Goal: Task Accomplishment & Management: Manage account settings

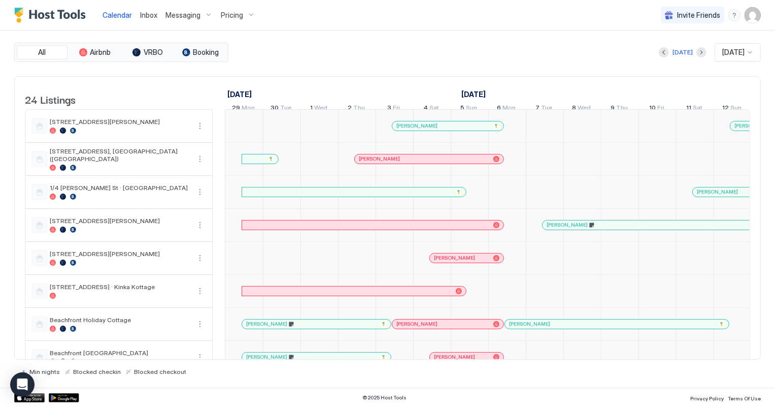
scroll to position [0, 564]
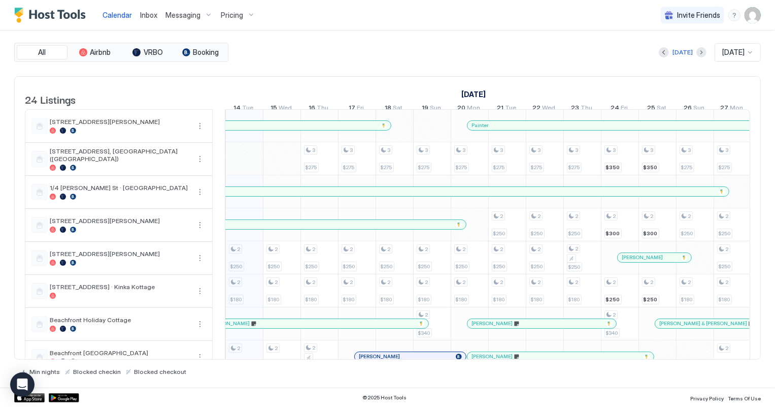
click at [155, 14] on span "Inbox" at bounding box center [148, 15] width 17 height 9
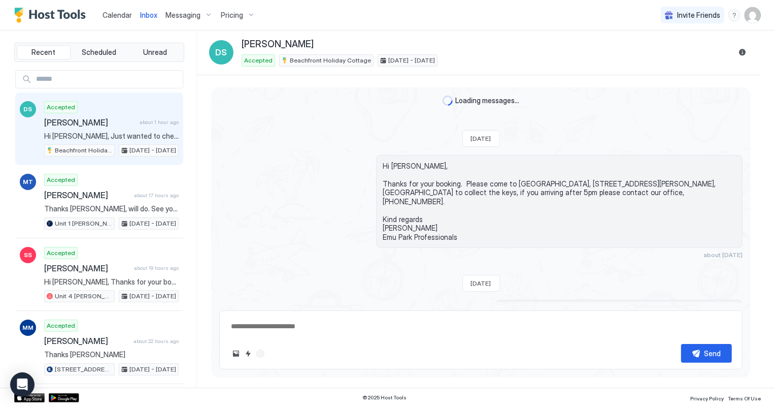
scroll to position [133, 0]
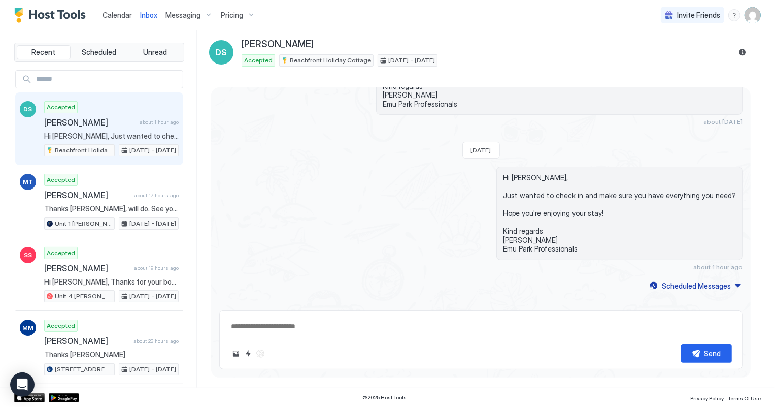
click at [115, 15] on span "Calendar" at bounding box center [117, 15] width 29 height 9
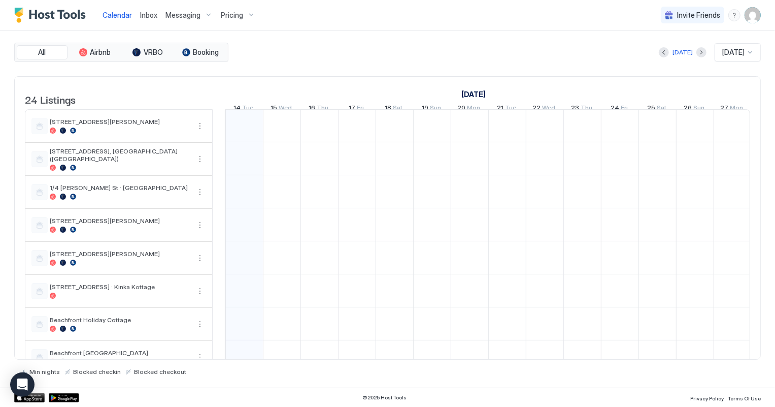
scroll to position [0, 564]
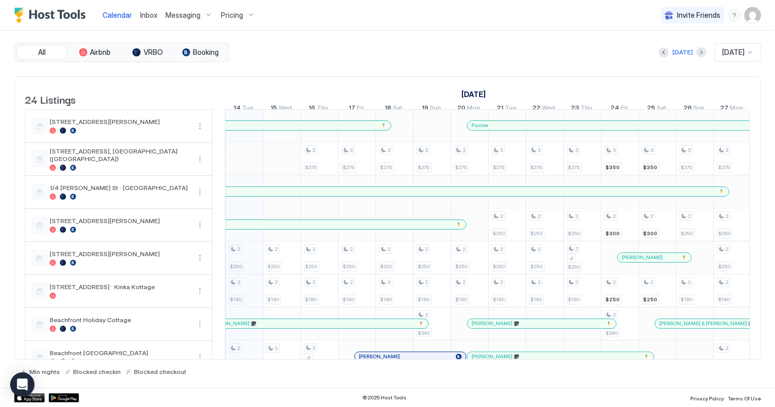
click at [152, 17] on span "Inbox" at bounding box center [148, 15] width 17 height 9
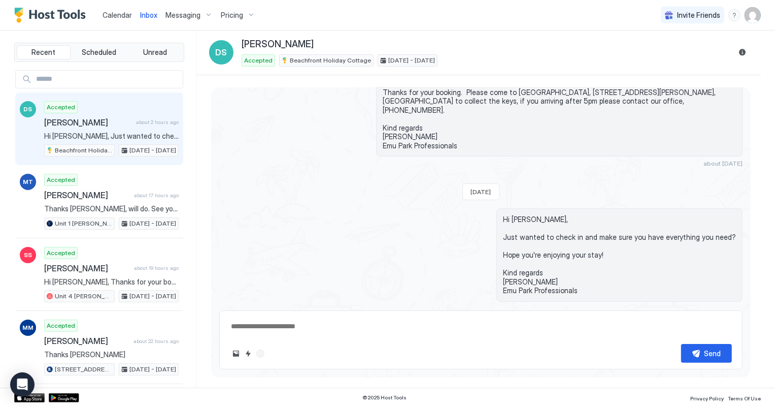
scroll to position [132, 0]
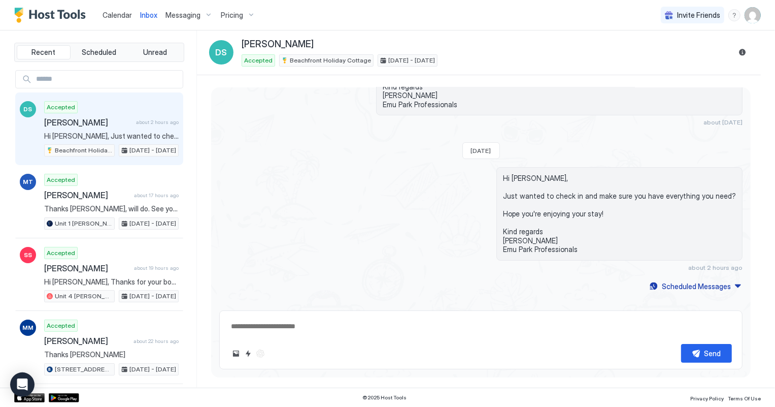
click at [111, 16] on span "Calendar" at bounding box center [117, 15] width 29 height 9
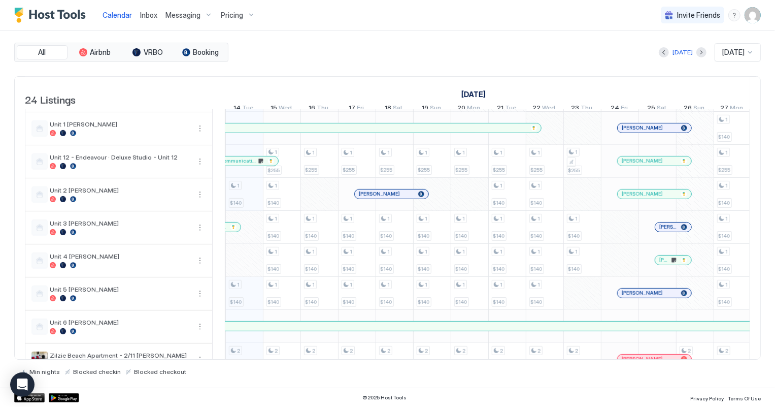
scroll to position [553, 0]
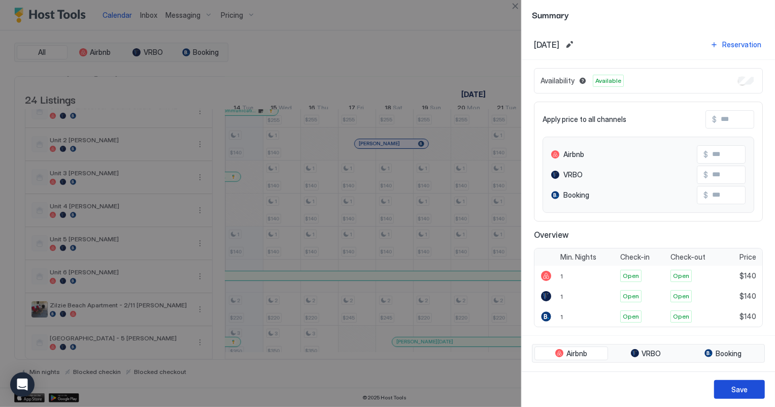
click at [754, 384] on button "Save" at bounding box center [739, 389] width 51 height 19
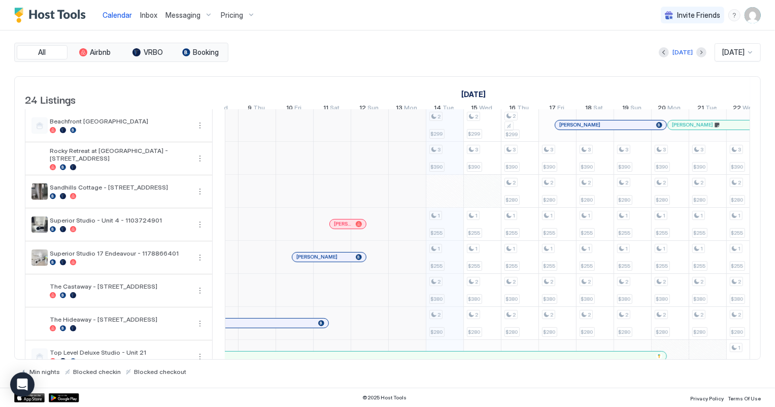
scroll to position [0, 0]
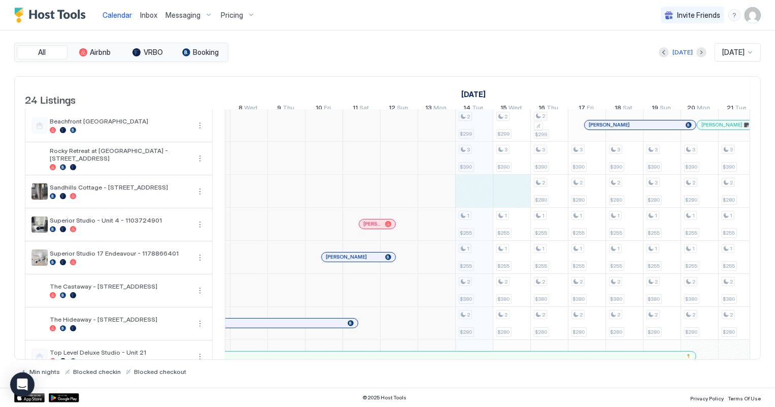
drag, startPoint x: 476, startPoint y: 193, endPoint x: 519, endPoint y: 188, distance: 43.4
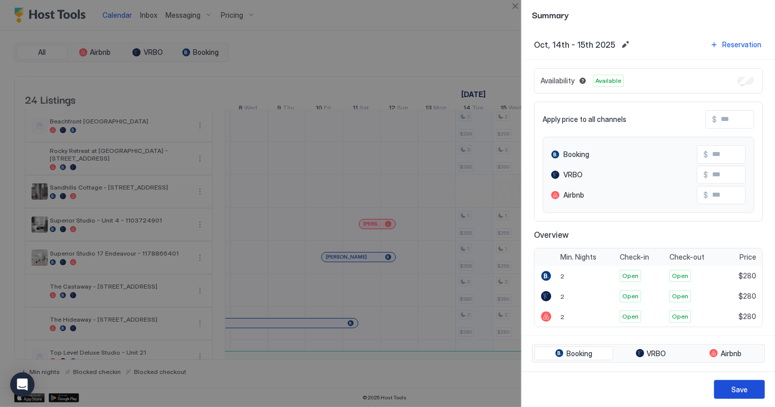
click at [735, 387] on div "Save" at bounding box center [740, 389] width 16 height 11
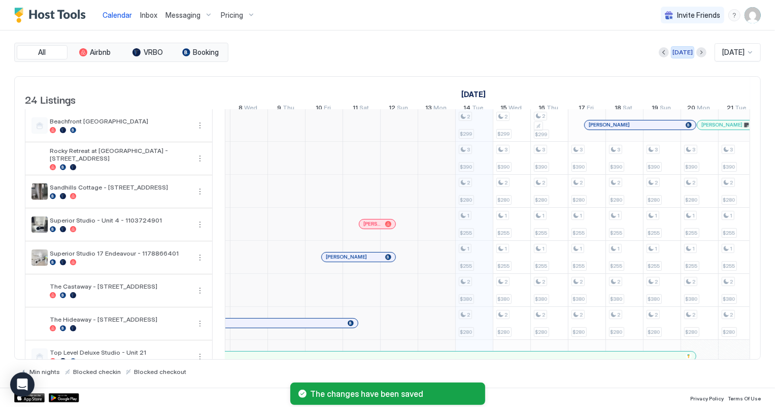
click at [680, 49] on div "[DATE]" at bounding box center [683, 52] width 20 height 9
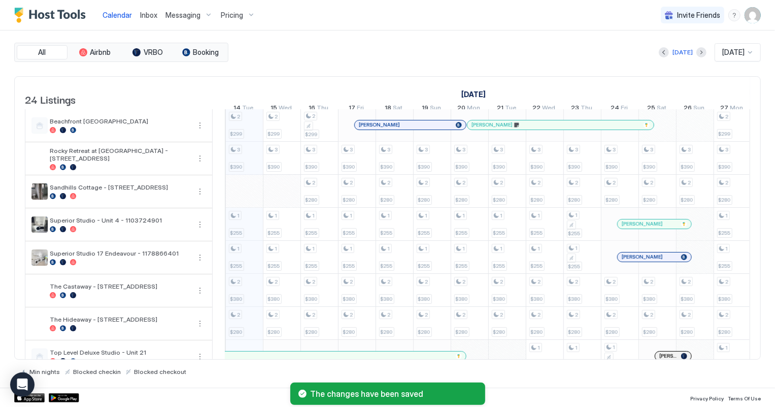
click at [289, 193] on div "2 $250 2 $180 2 $299 3 $390 1 $255 1 $255 2 $380 2 $280 1 $140 1 $140 2 $220 3 …" at bounding box center [676, 273] width 2029 height 791
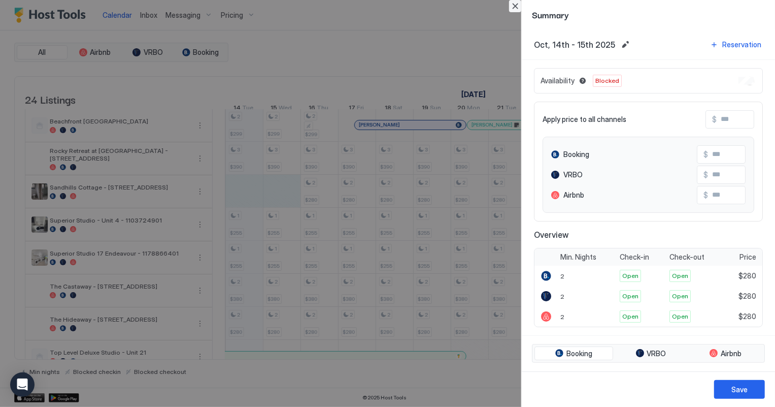
click at [513, 8] on button "Close" at bounding box center [515, 6] width 12 height 12
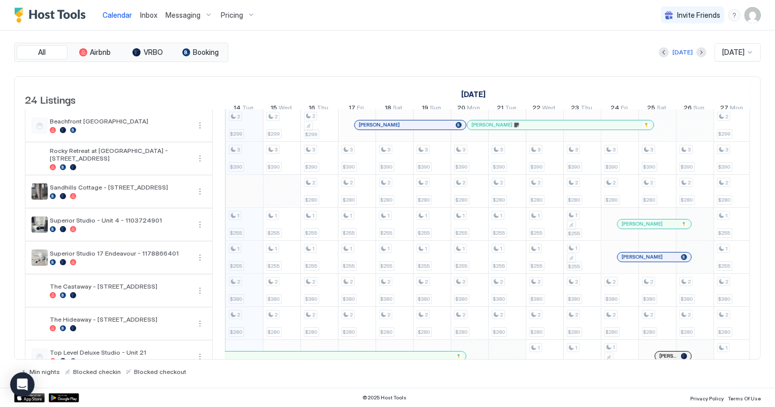
click at [281, 202] on div "2 $250 2 $180 2 $299 3 $390 1 $255 1 $255 2 $380 2 $280 1 $140 1 $140 1 $140 2 …" at bounding box center [676, 273] width 2029 height 791
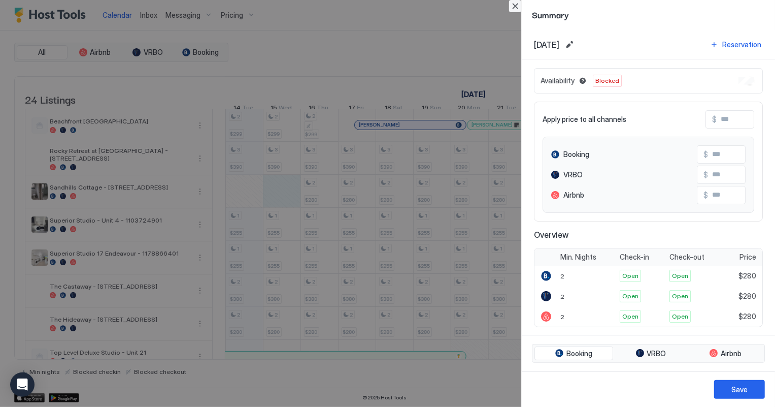
click at [516, 5] on button "Close" at bounding box center [515, 6] width 12 height 12
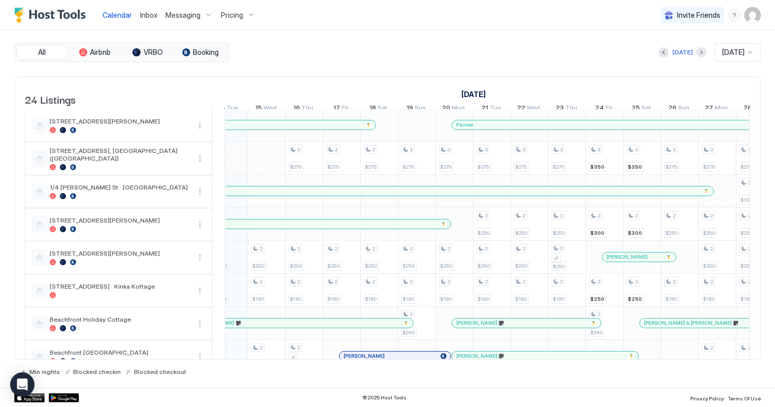
scroll to position [1, 582]
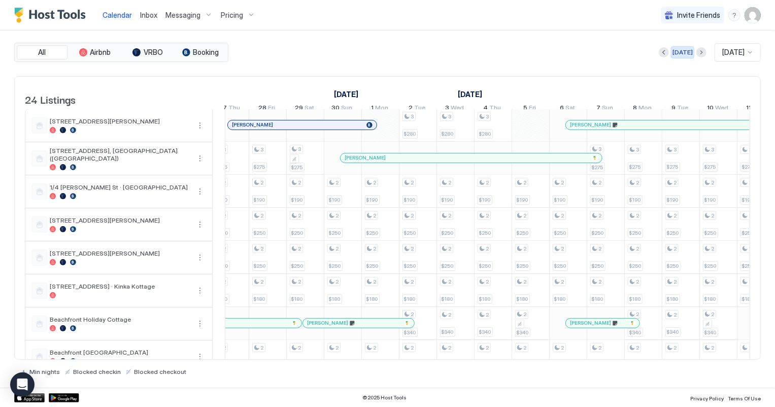
click at [675, 55] on div "[DATE]" at bounding box center [683, 52] width 20 height 9
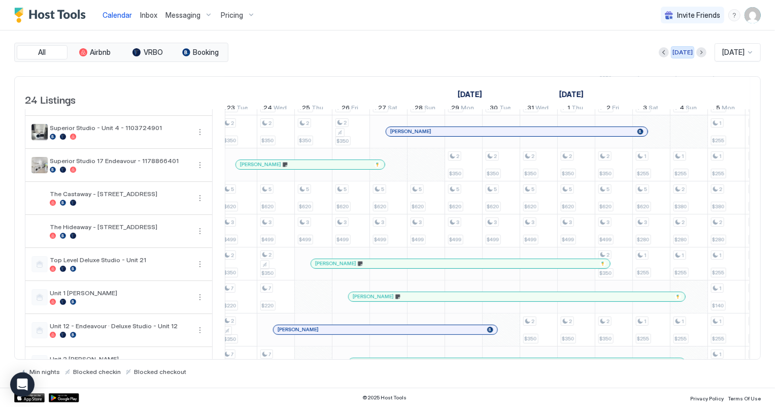
click at [680, 50] on div "[DATE]" at bounding box center [683, 52] width 20 height 9
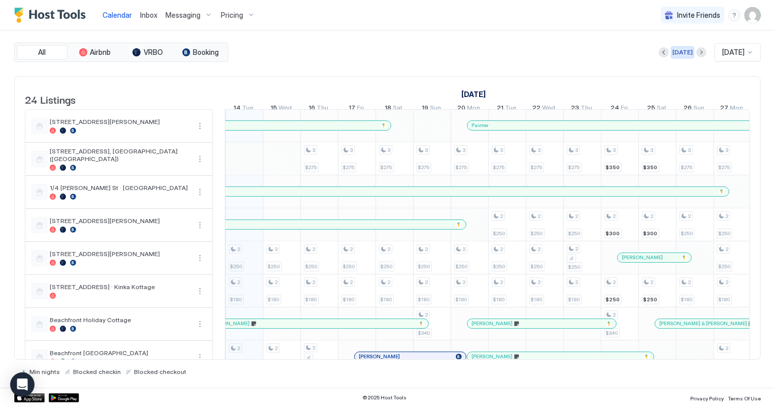
click at [680, 54] on div "[DATE]" at bounding box center [683, 52] width 20 height 9
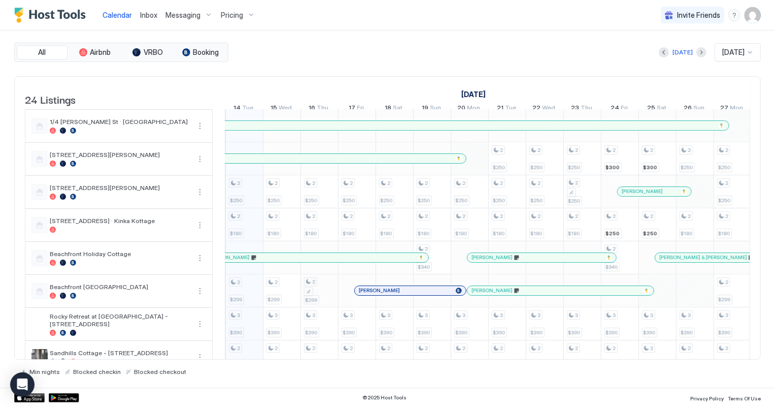
scroll to position [1, 0]
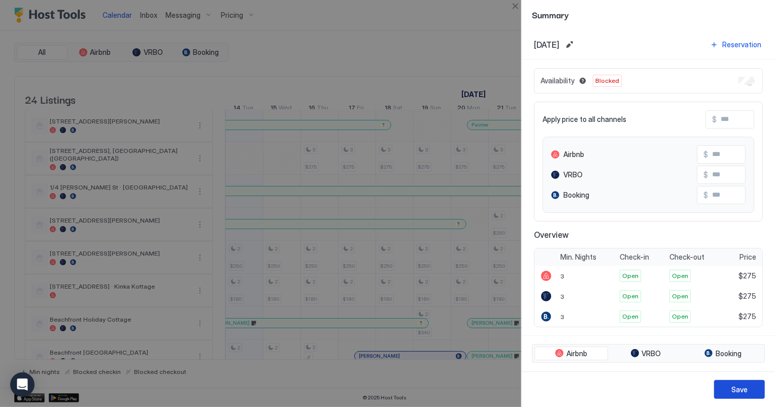
click at [742, 380] on button "Save" at bounding box center [739, 389] width 51 height 19
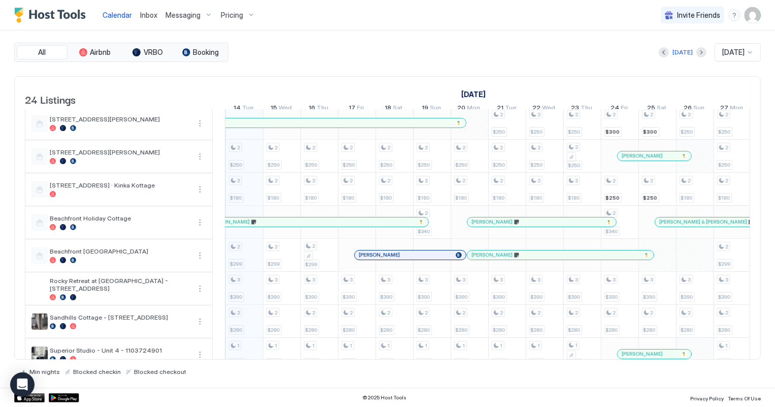
scroll to position [93, 0]
